Goal: Navigation & Orientation: Find specific page/section

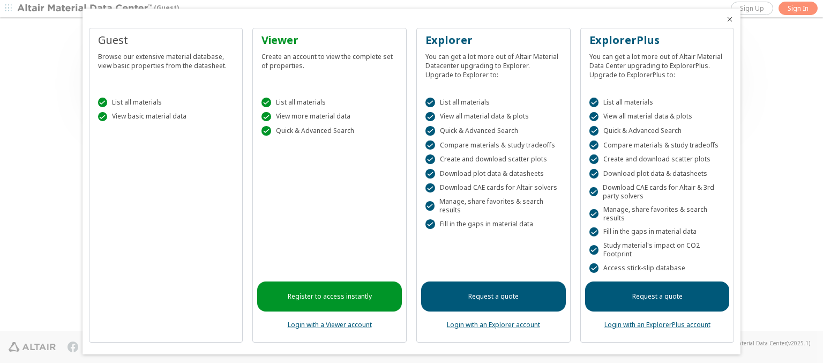
click at [726, 19] on icon "Close" at bounding box center [730, 19] width 9 height 9
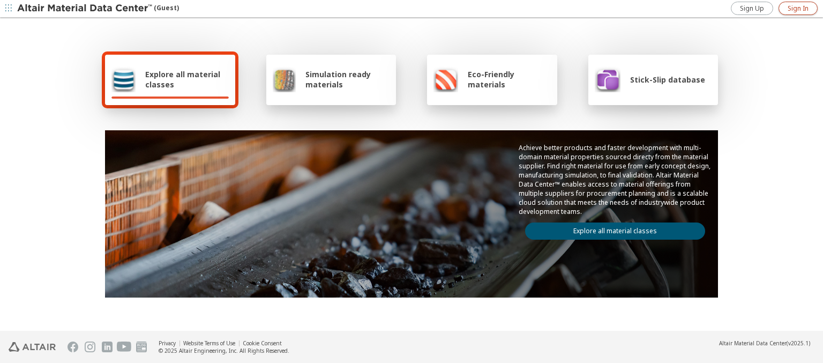
click at [798, 8] on span "Sign In" at bounding box center [798, 8] width 21 height 9
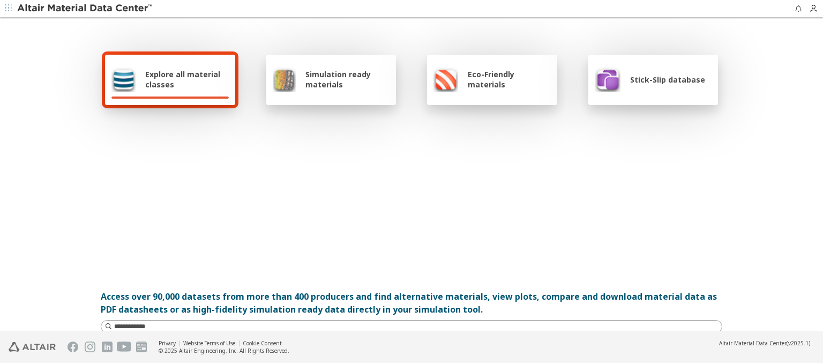
click at [183, 79] on span "Explore all material classes" at bounding box center [187, 79] width 84 height 20
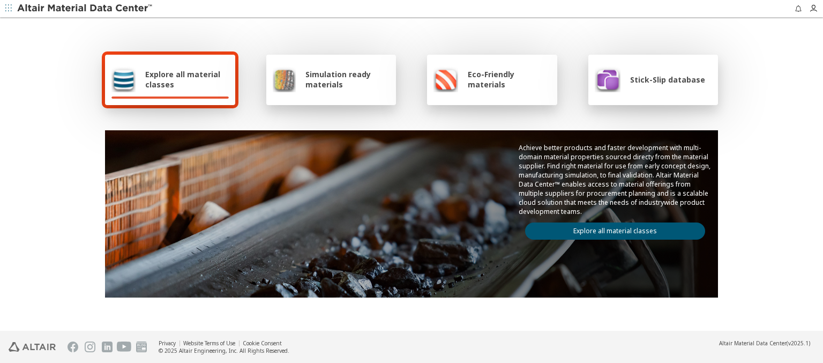
click at [611, 228] on link "Explore all material classes" at bounding box center [615, 230] width 180 height 17
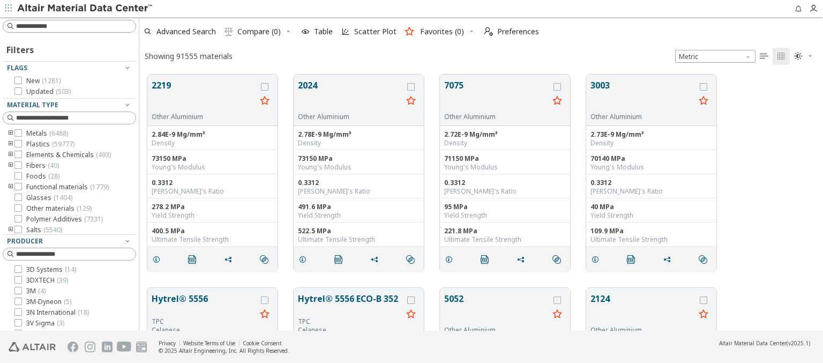
scroll to position [256, 675]
click at [509, 32] on span "Preferences" at bounding box center [518, 32] width 42 height 8
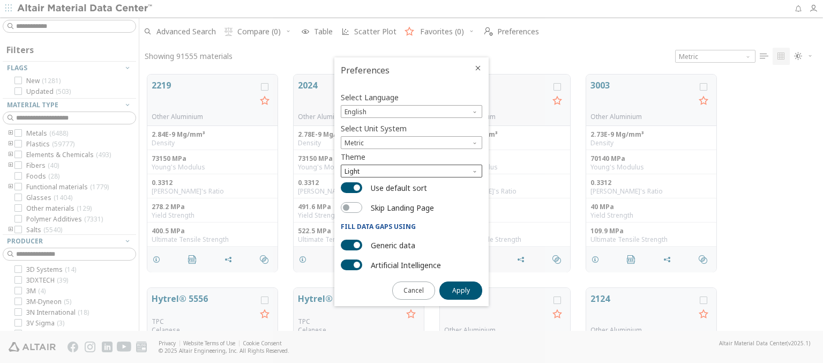
click at [412, 171] on span "Light" at bounding box center [412, 171] width 142 height 13
click at [361, 197] on span "Light Blue" at bounding box center [361, 197] width 30 height 9
click at [461, 289] on span "Apply" at bounding box center [461, 290] width 18 height 9
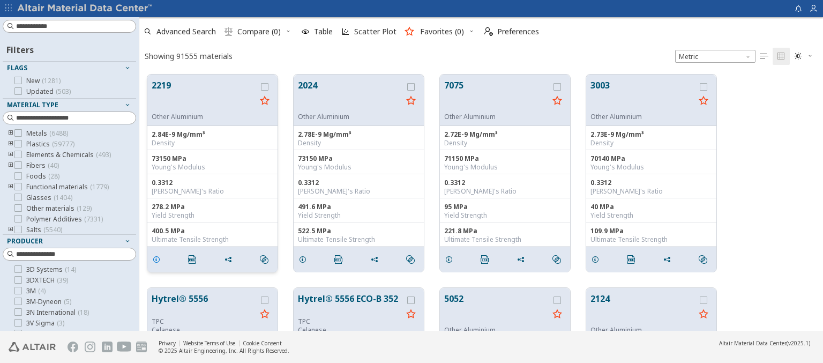
click at [158, 258] on icon "grid" at bounding box center [156, 259] width 9 height 9
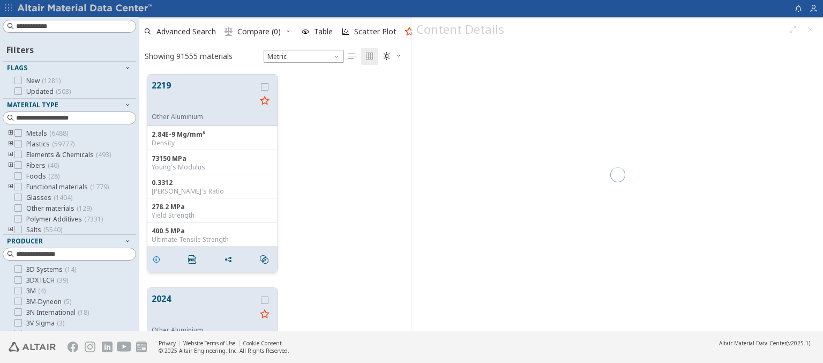
scroll to position [256, 264]
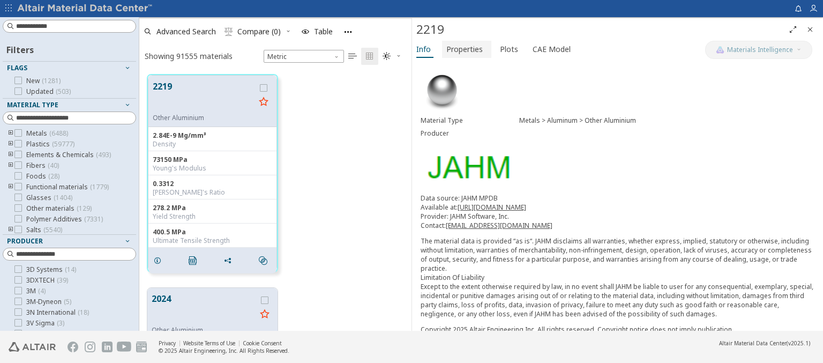
click at [464, 49] on span "Properties" at bounding box center [465, 49] width 36 height 17
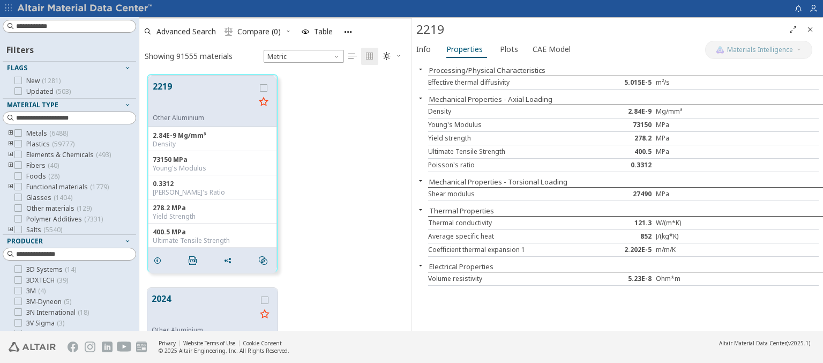
click at [510, 138] on div "Yield strength" at bounding box center [509, 138] width 163 height 9
